Goal: Task Accomplishment & Management: Use online tool/utility

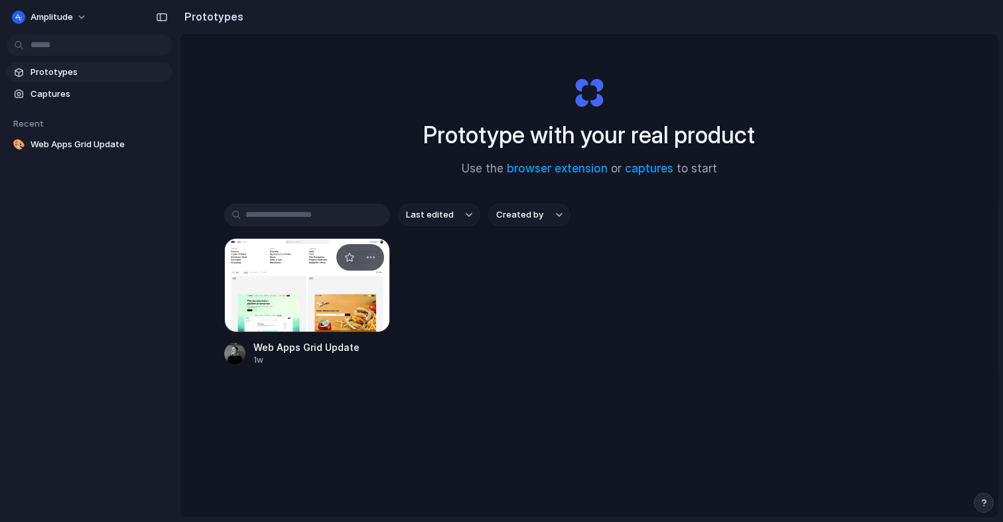
click at [268, 292] on div at bounding box center [307, 285] width 166 height 94
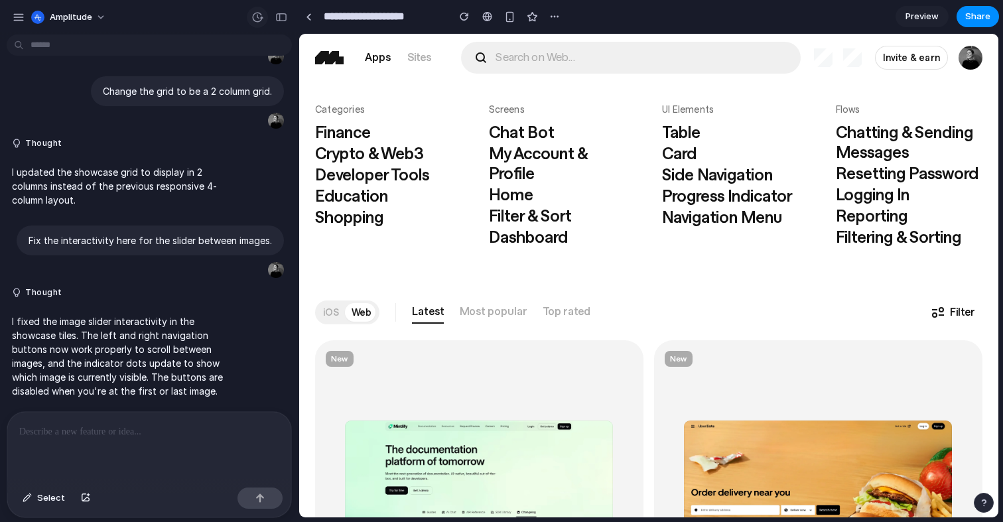
click at [254, 18] on div "button" at bounding box center [258, 17] width 12 height 12
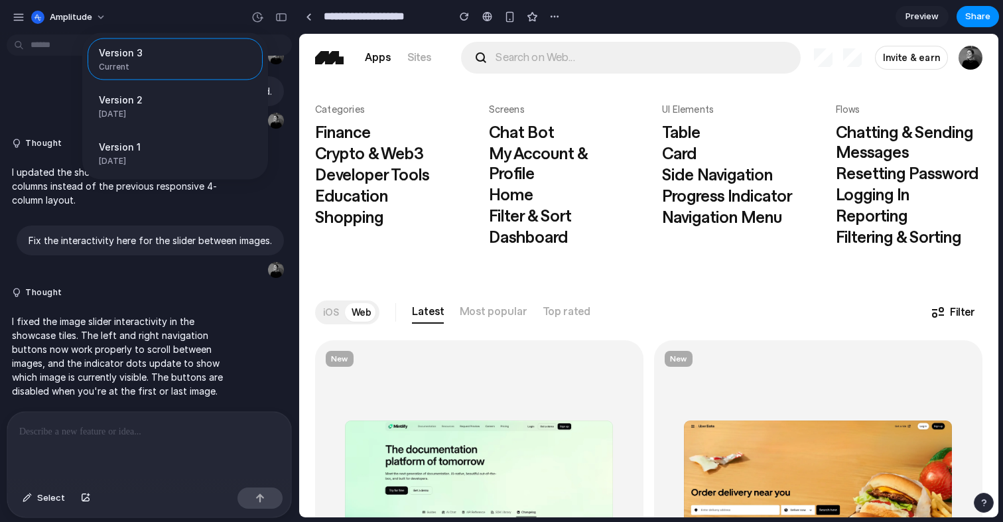
click at [31, 95] on div "Version 3 Current Version 2 [DATE] Restore Version 1 [DATE] Restore" at bounding box center [501, 261] width 1003 height 522
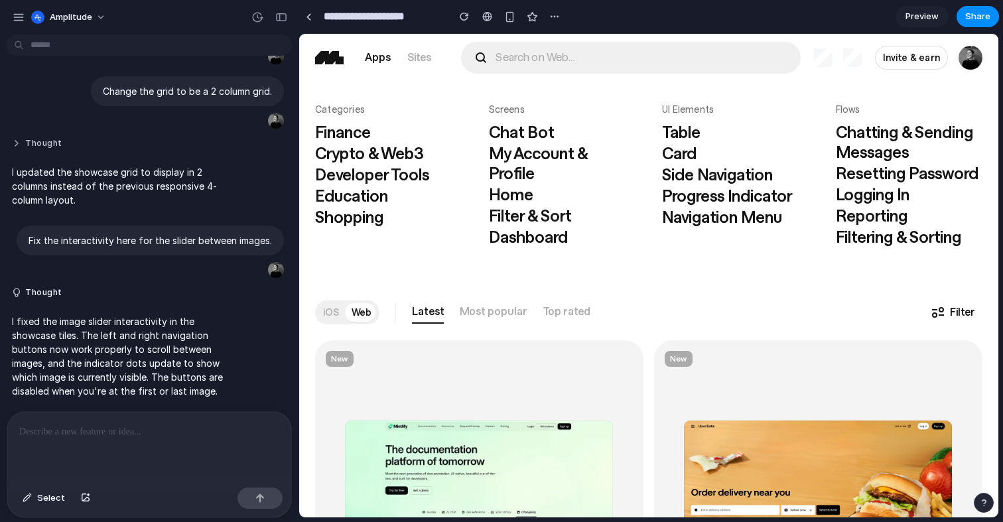
click at [25, 139] on button "Thought" at bounding box center [123, 143] width 222 height 11
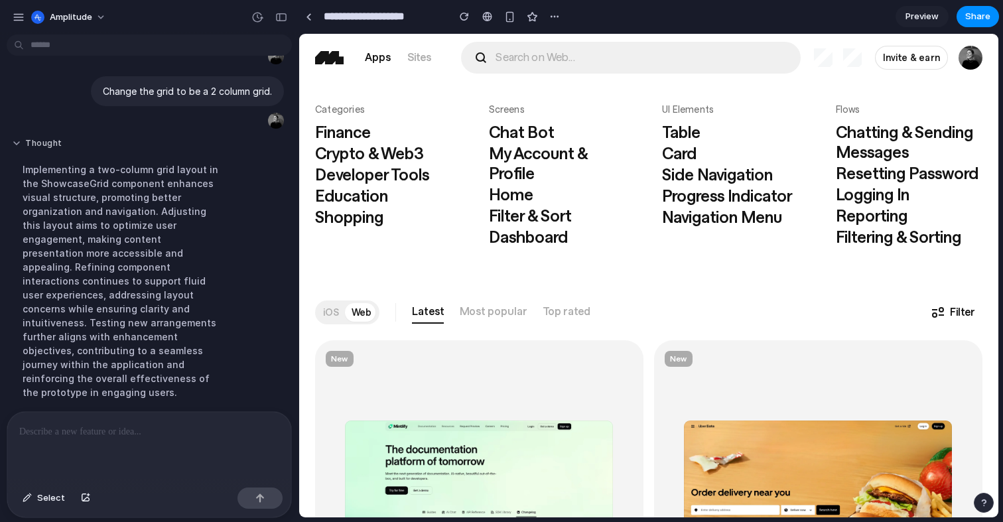
click at [25, 139] on button "Thought" at bounding box center [123, 143] width 222 height 11
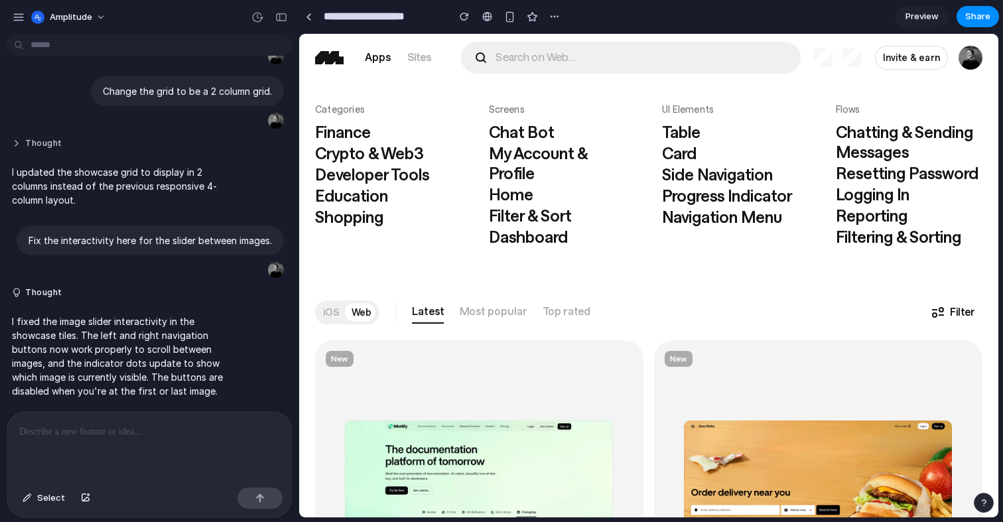
click at [17, 146] on button "Thought" at bounding box center [123, 143] width 222 height 11
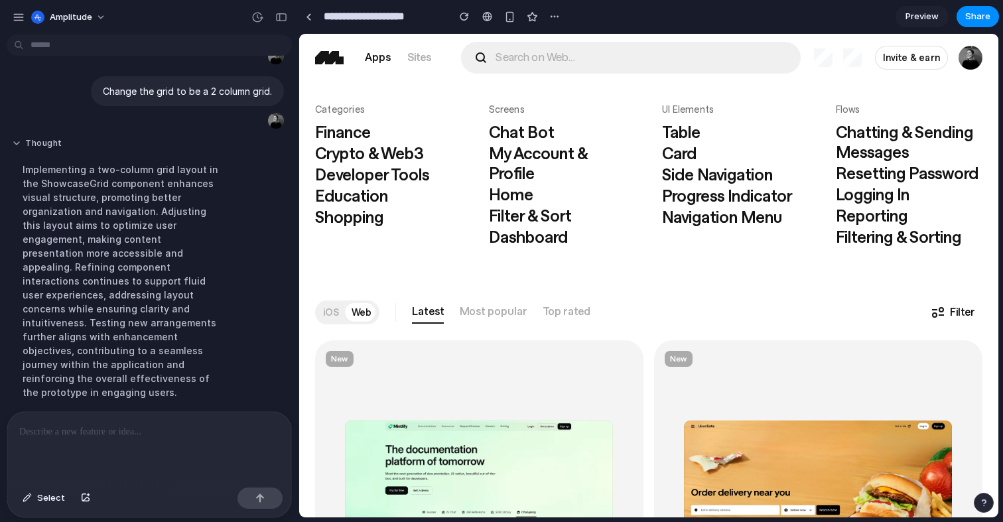
click at [17, 146] on button "Thought" at bounding box center [123, 143] width 222 height 11
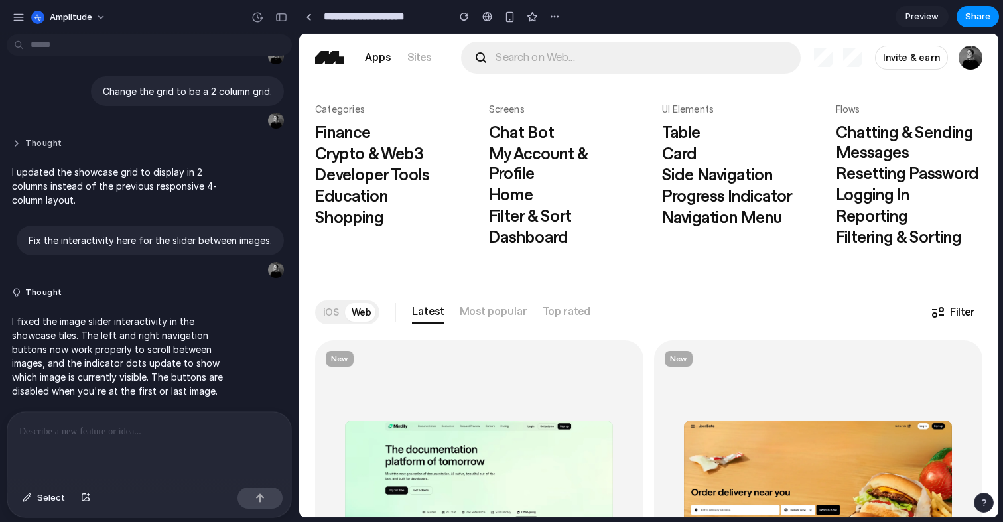
click at [21, 147] on button "Thought" at bounding box center [123, 143] width 222 height 11
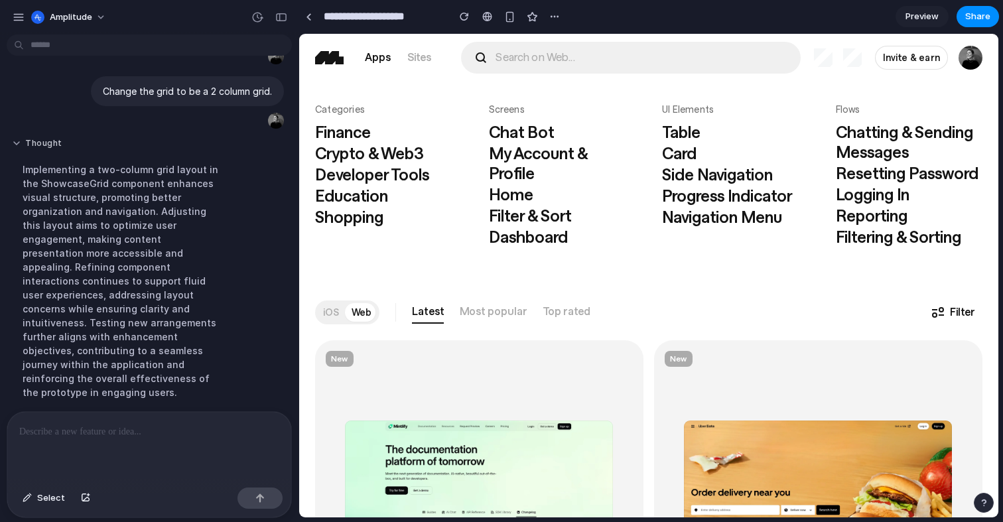
click at [23, 145] on button "Thought" at bounding box center [123, 143] width 222 height 11
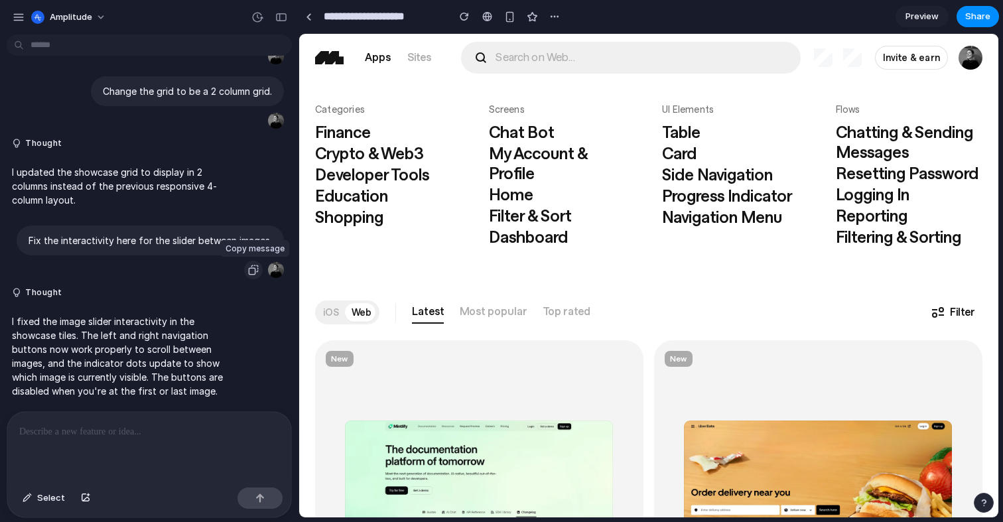
click at [255, 269] on div "button" at bounding box center [253, 270] width 11 height 11
click at [54, 295] on button "Thought" at bounding box center [123, 292] width 222 height 11
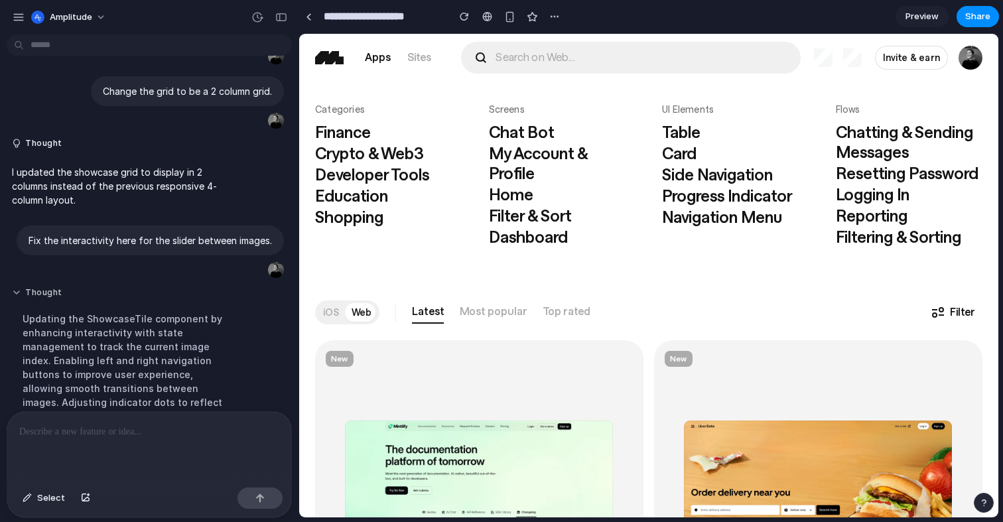
click at [46, 292] on button "Thought" at bounding box center [123, 292] width 222 height 11
